Goal: Navigation & Orientation: Find specific page/section

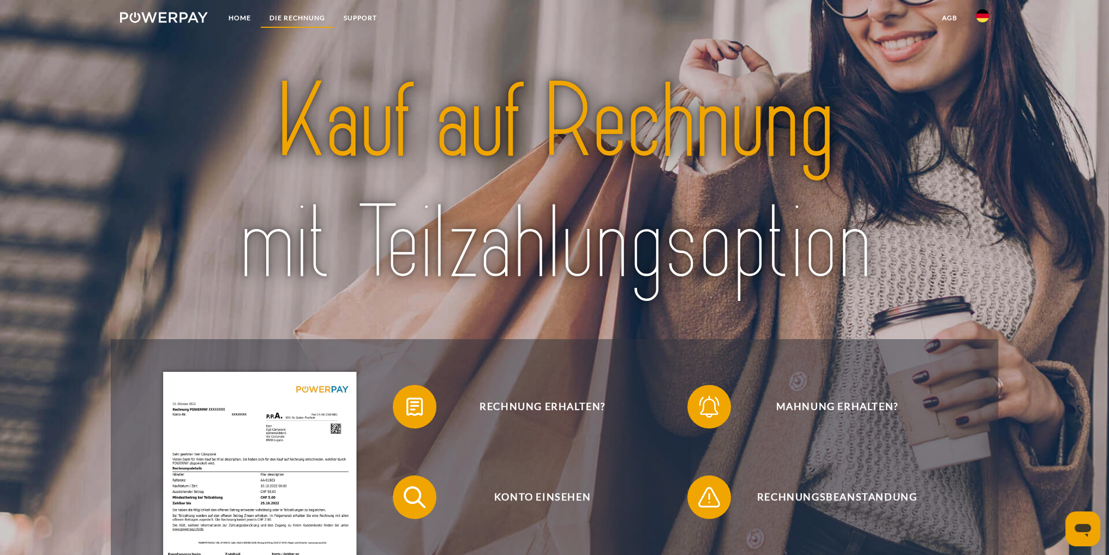
click at [297, 17] on link "DIE RECHNUNG" at bounding box center [297, 18] width 74 height 20
click at [228, 16] on link "Home" at bounding box center [239, 18] width 41 height 20
click at [229, 16] on link "Home" at bounding box center [239, 18] width 41 height 20
click at [234, 15] on link "Home" at bounding box center [239, 18] width 41 height 20
click at [234, 14] on link "Home" at bounding box center [239, 18] width 41 height 20
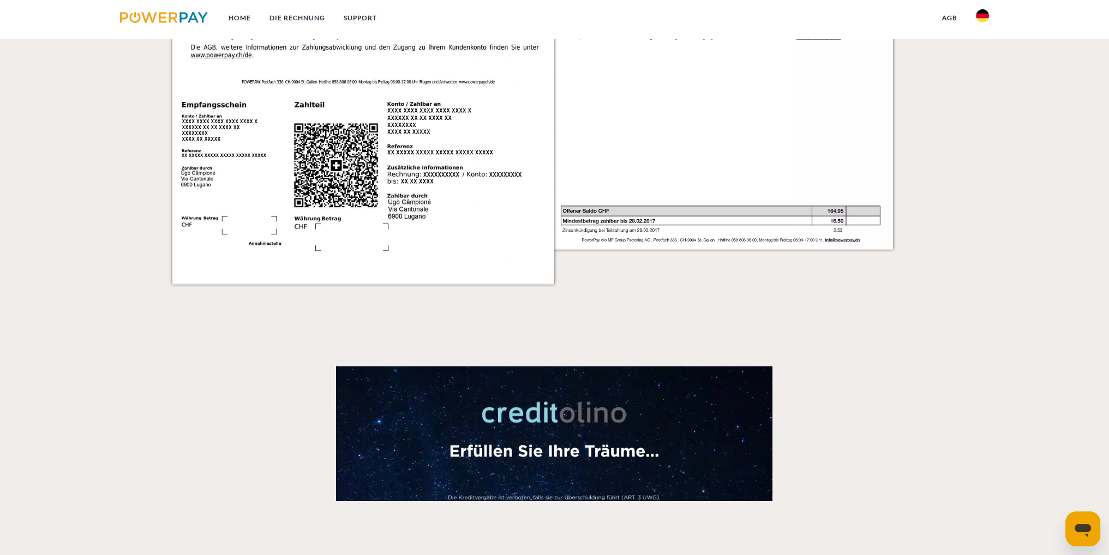
scroll to position [1337, 0]
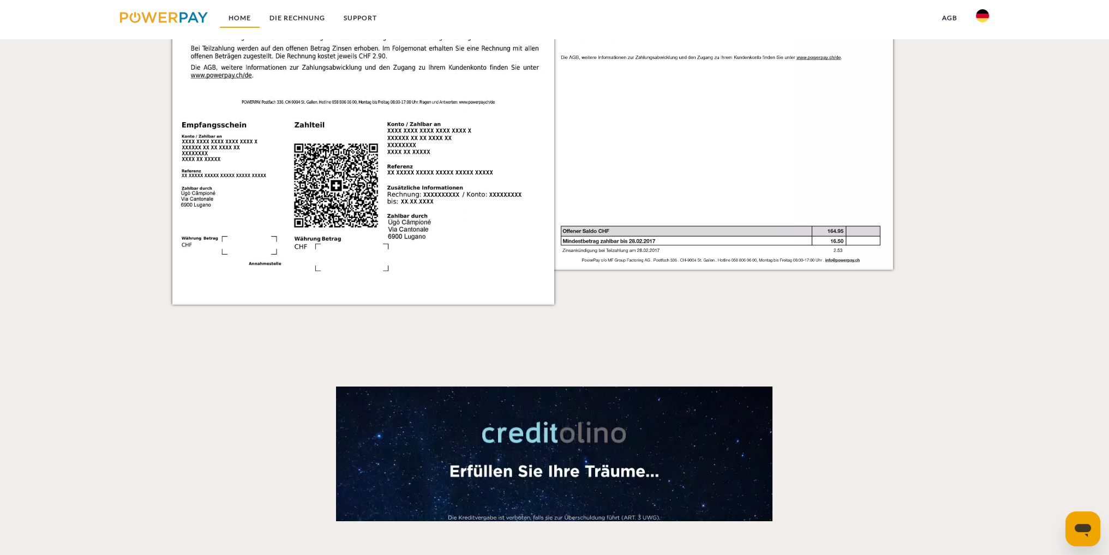
click at [238, 17] on link "Home" at bounding box center [239, 18] width 41 height 20
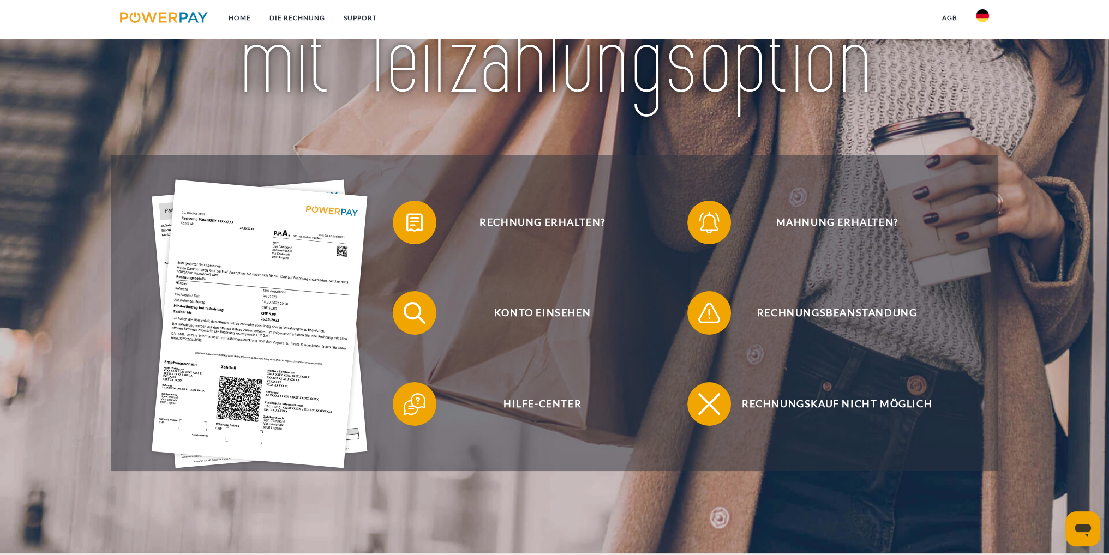
scroll to position [0, 0]
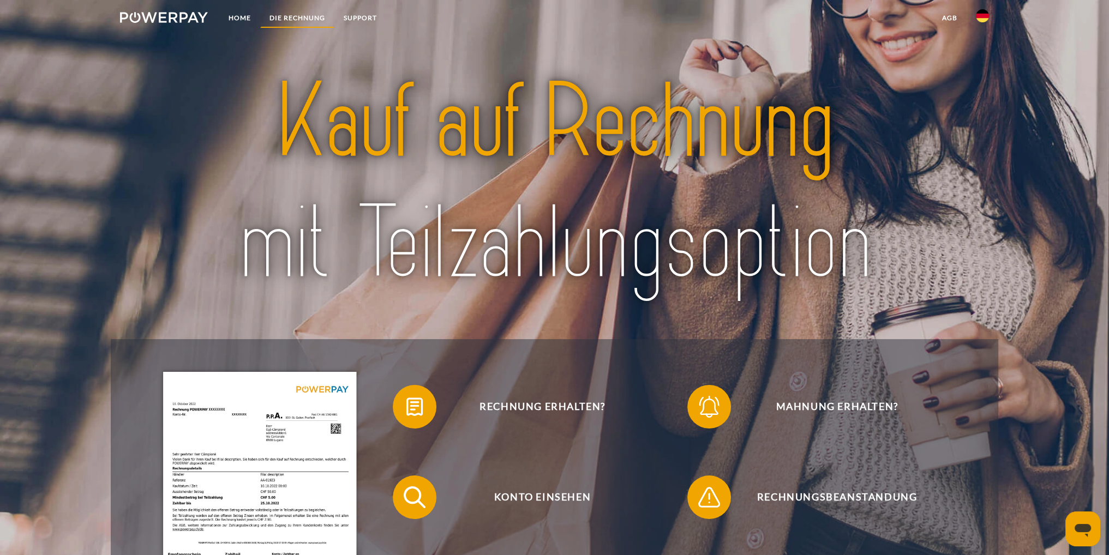
click at [285, 14] on link "DIE RECHNUNG" at bounding box center [297, 18] width 74 height 20
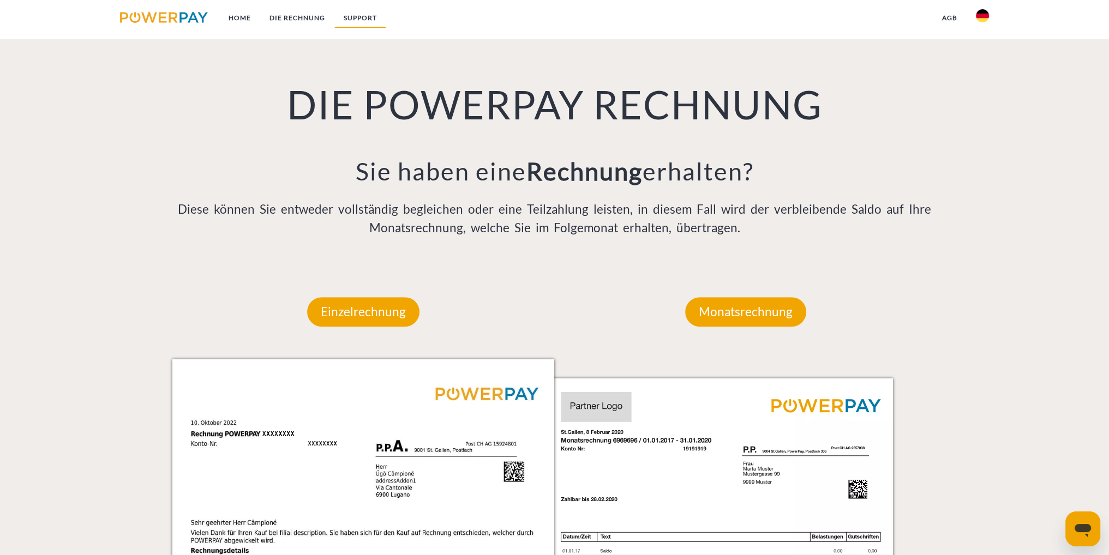
click at [357, 18] on link "SUPPORT" at bounding box center [360, 18] width 52 height 20
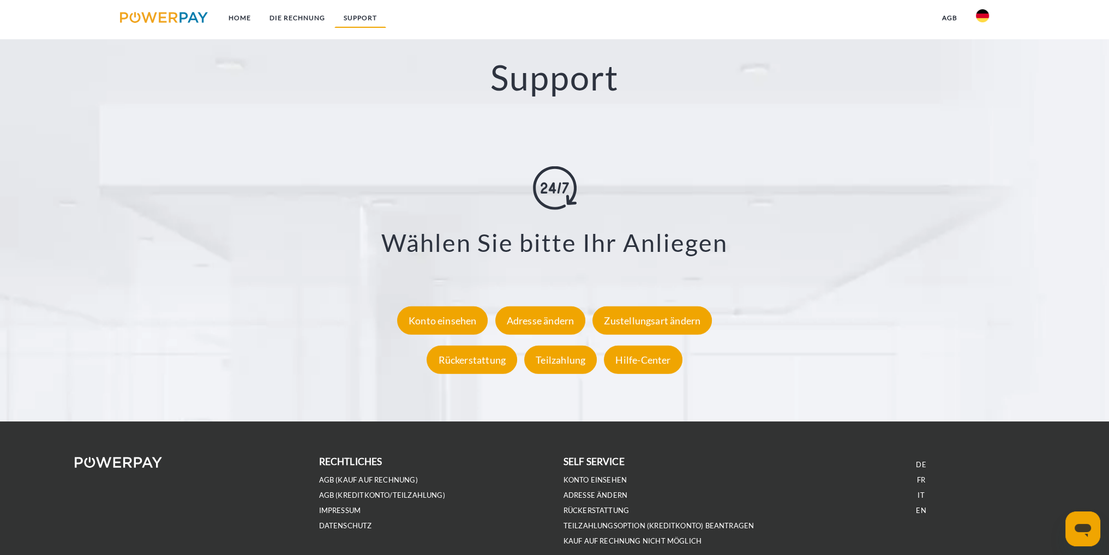
scroll to position [1943, 0]
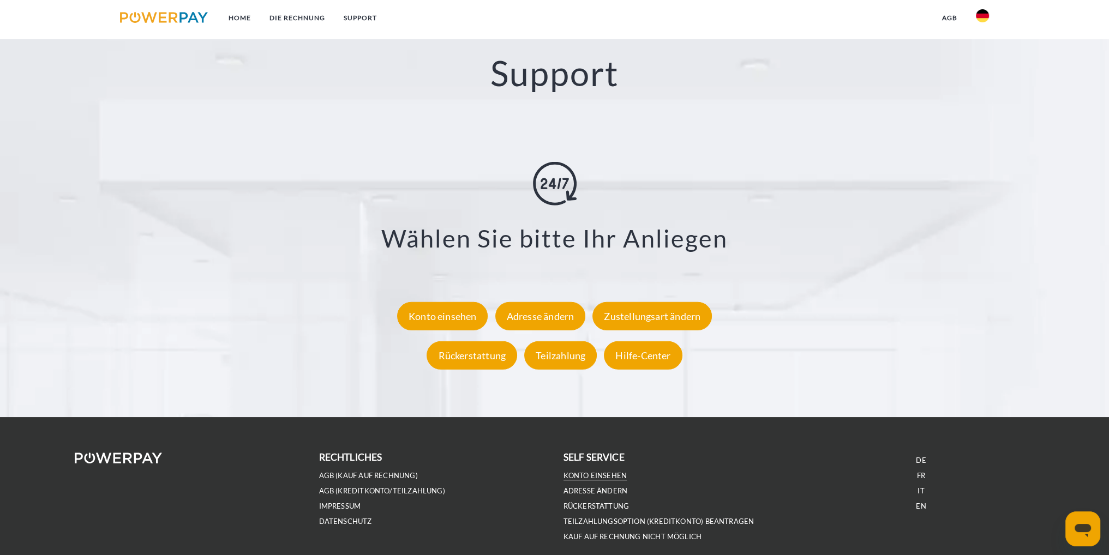
click at [608, 474] on link "Konto einsehen" at bounding box center [596, 475] width 64 height 9
